Goal: Transaction & Acquisition: Book appointment/travel/reservation

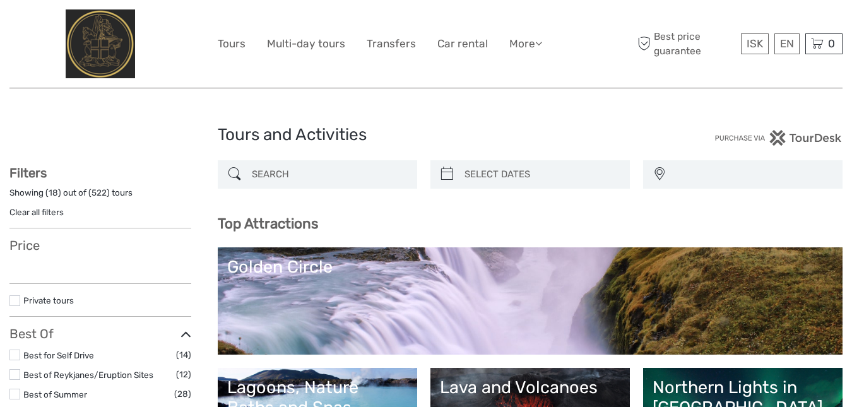
select select
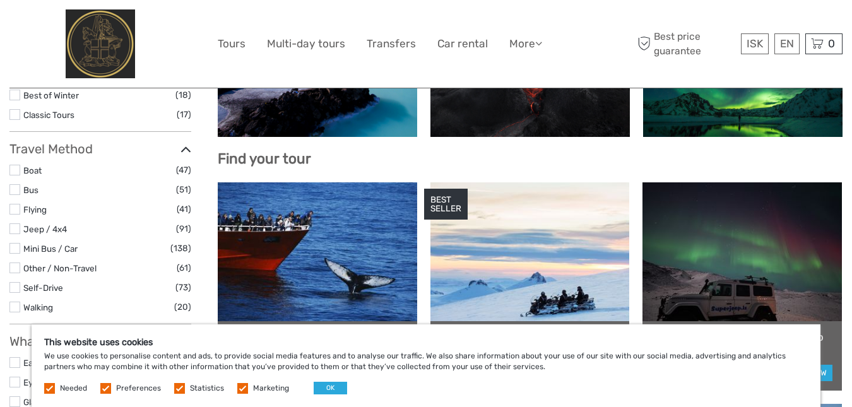
scroll to position [339, 0]
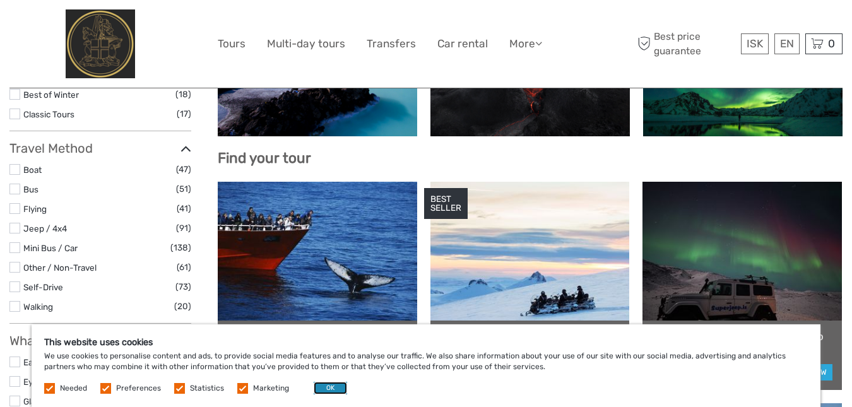
click at [324, 385] on button "OK" at bounding box center [330, 388] width 33 height 13
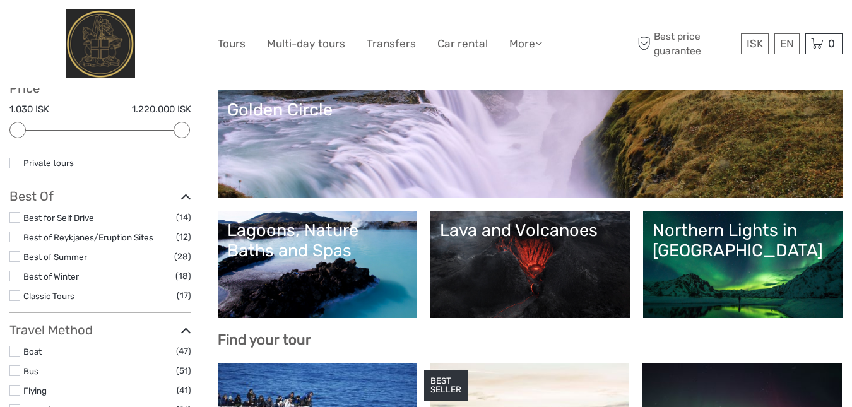
scroll to position [0, 0]
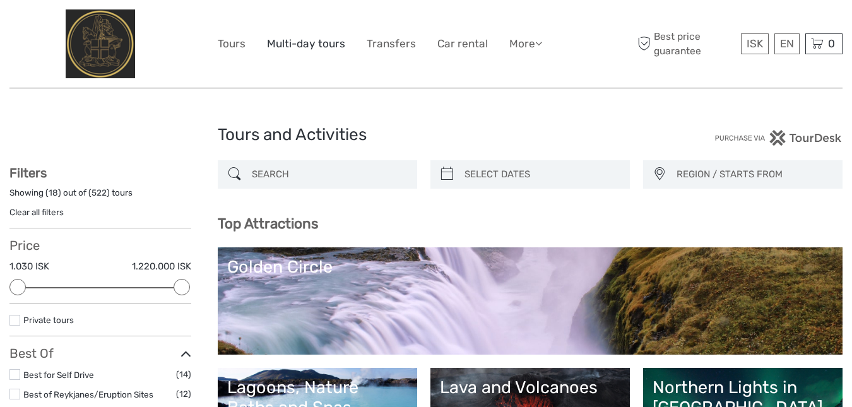
click at [282, 42] on link "Multi-day tours" at bounding box center [306, 44] width 78 height 18
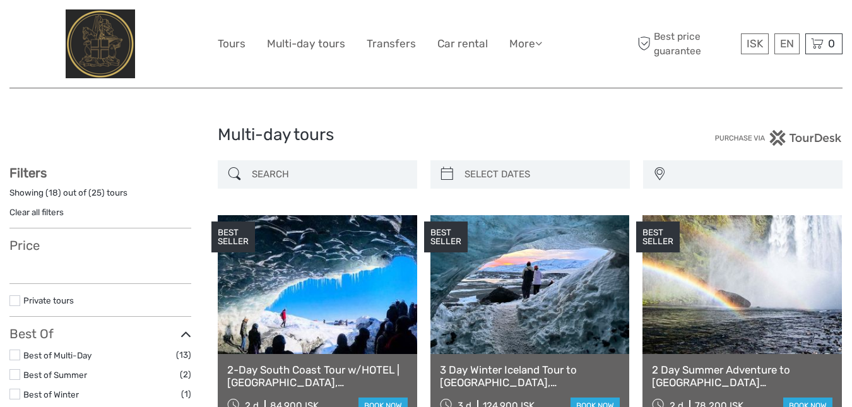
select select
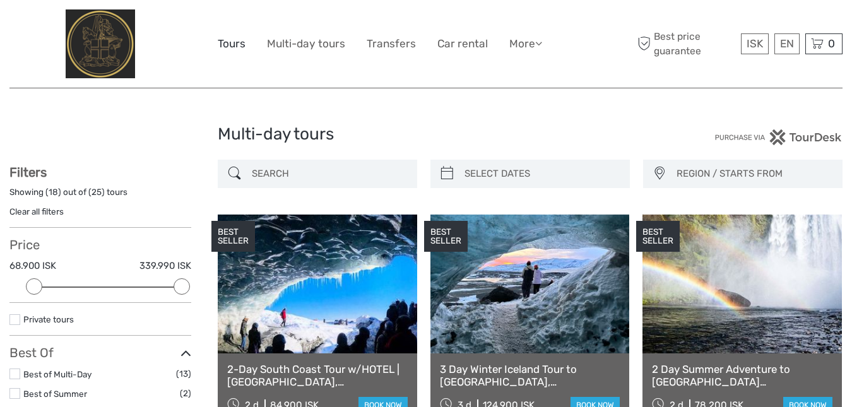
click at [239, 40] on link "Tours" at bounding box center [232, 44] width 28 height 18
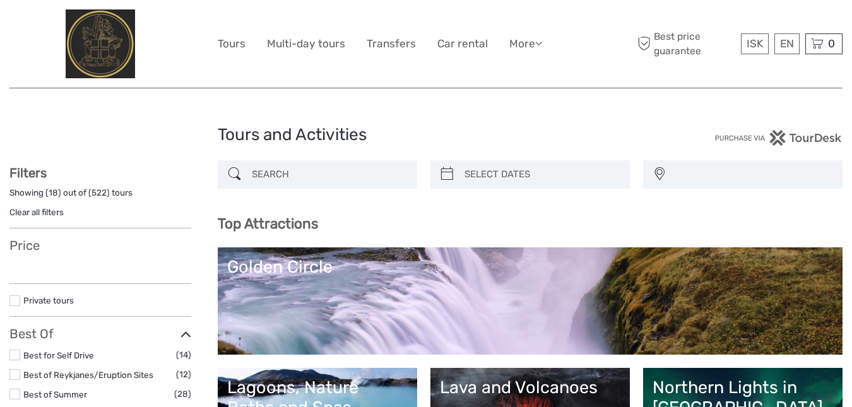
select select
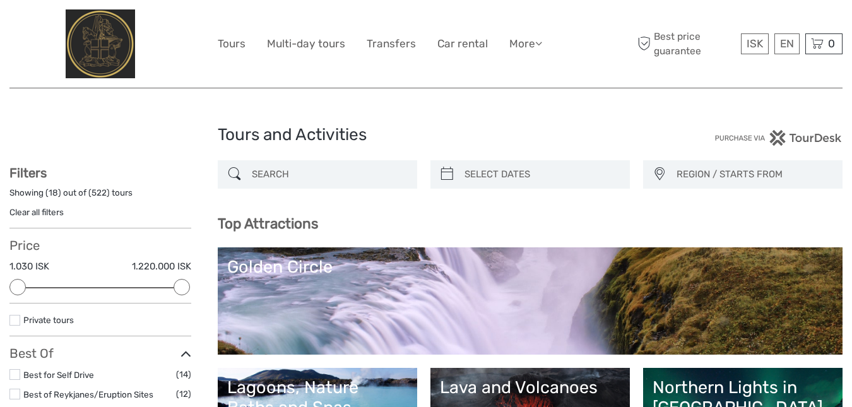
scroll to position [69, 0]
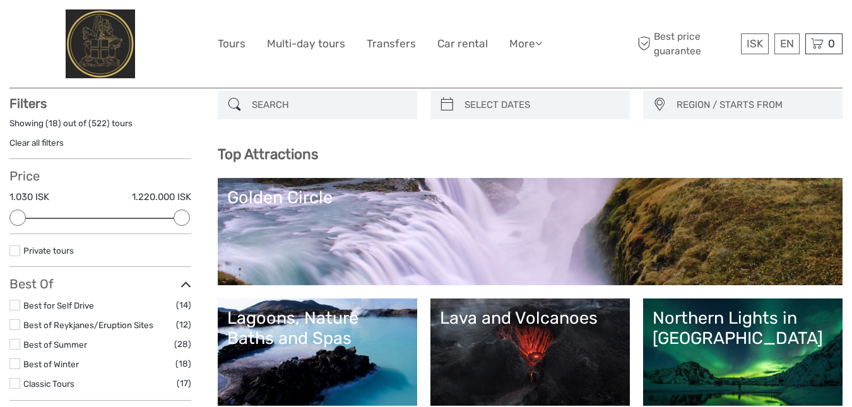
click at [442, 243] on link "Golden Circle" at bounding box center [530, 232] width 606 height 88
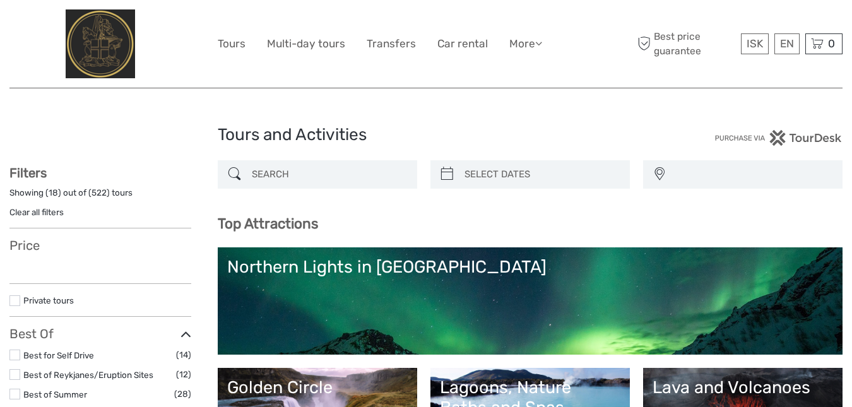
select select
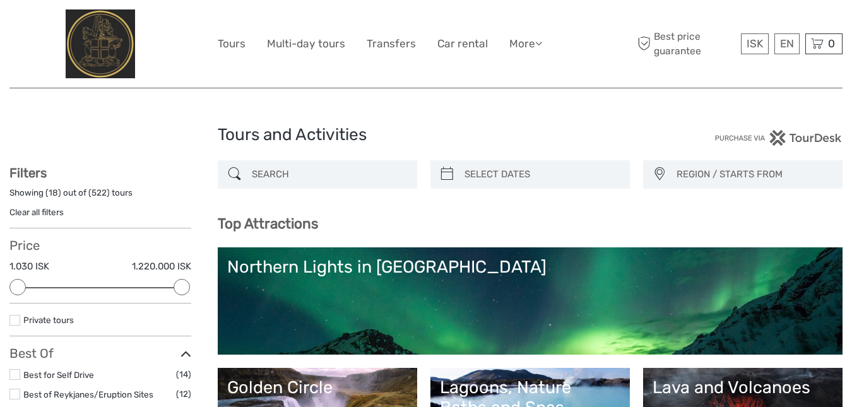
click at [104, 41] on img at bounding box center [101, 43] width 70 height 69
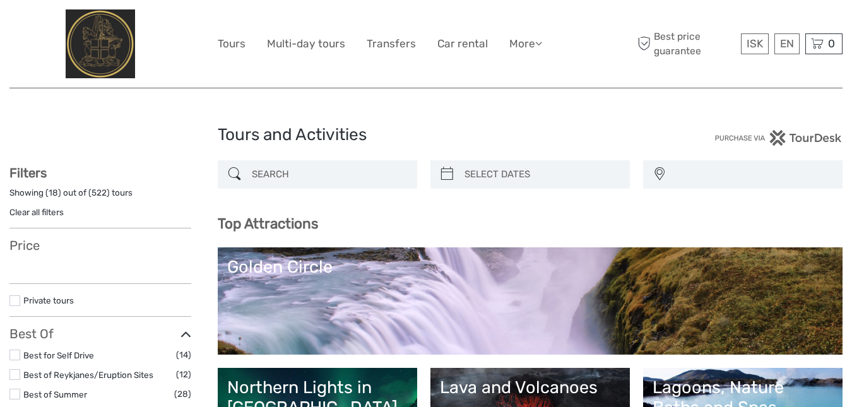
select select
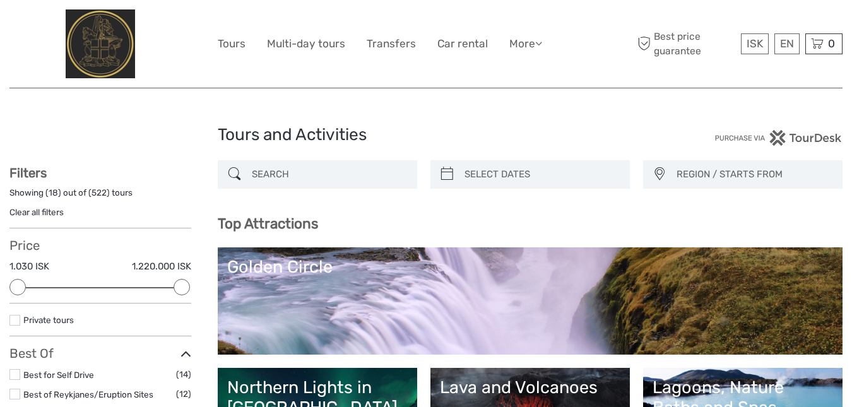
click at [109, 14] on img at bounding box center [101, 43] width 70 height 69
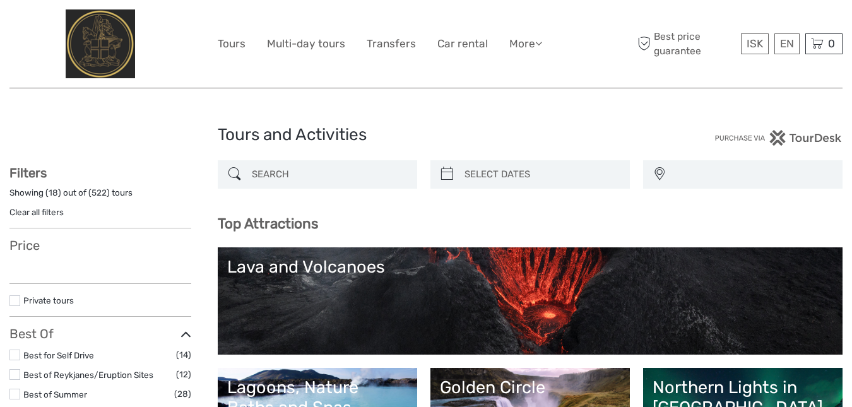
select select
